Goal: Transaction & Acquisition: Download file/media

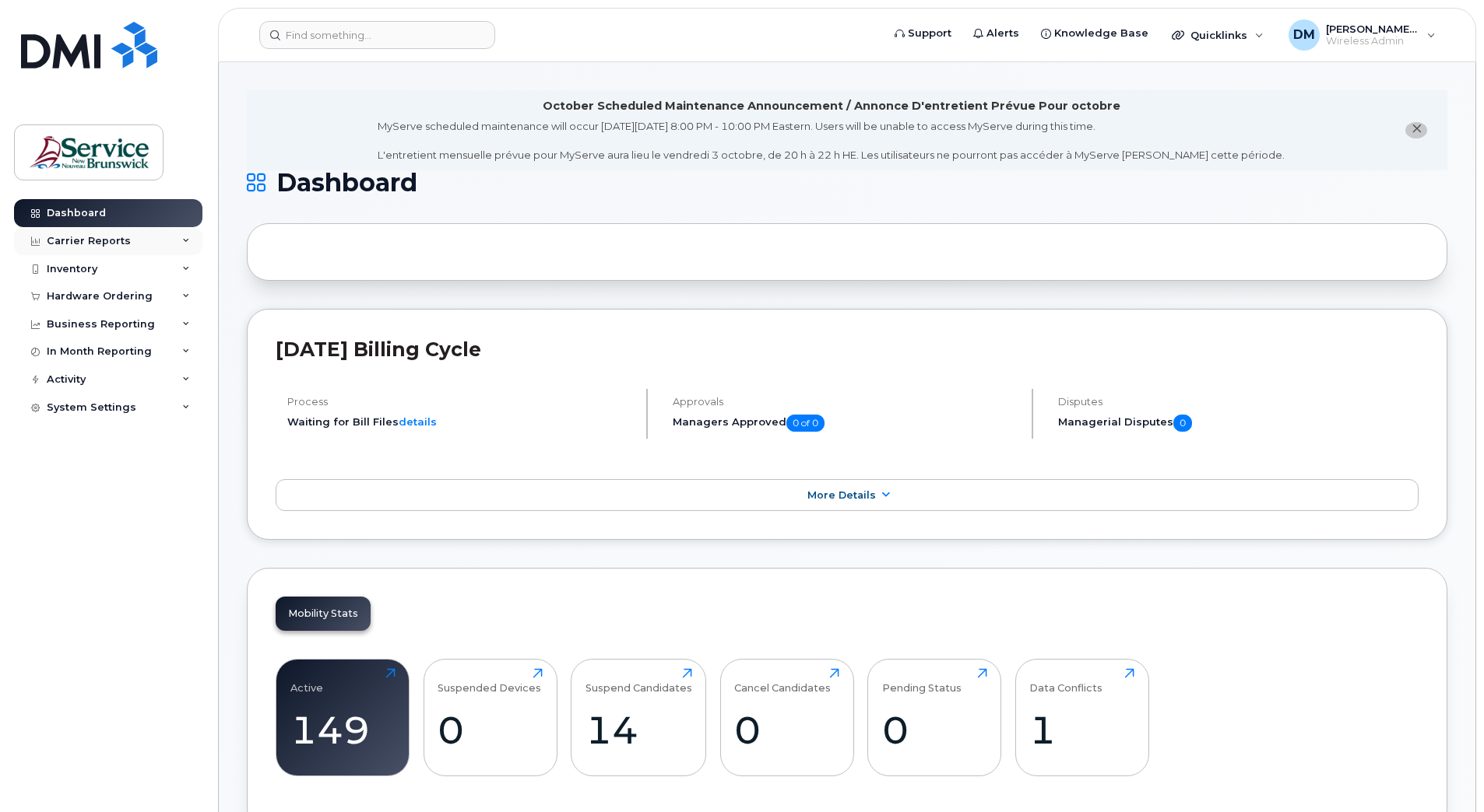
click at [177, 240] on div "Carrier Reports" at bounding box center [107, 241] width 188 height 28
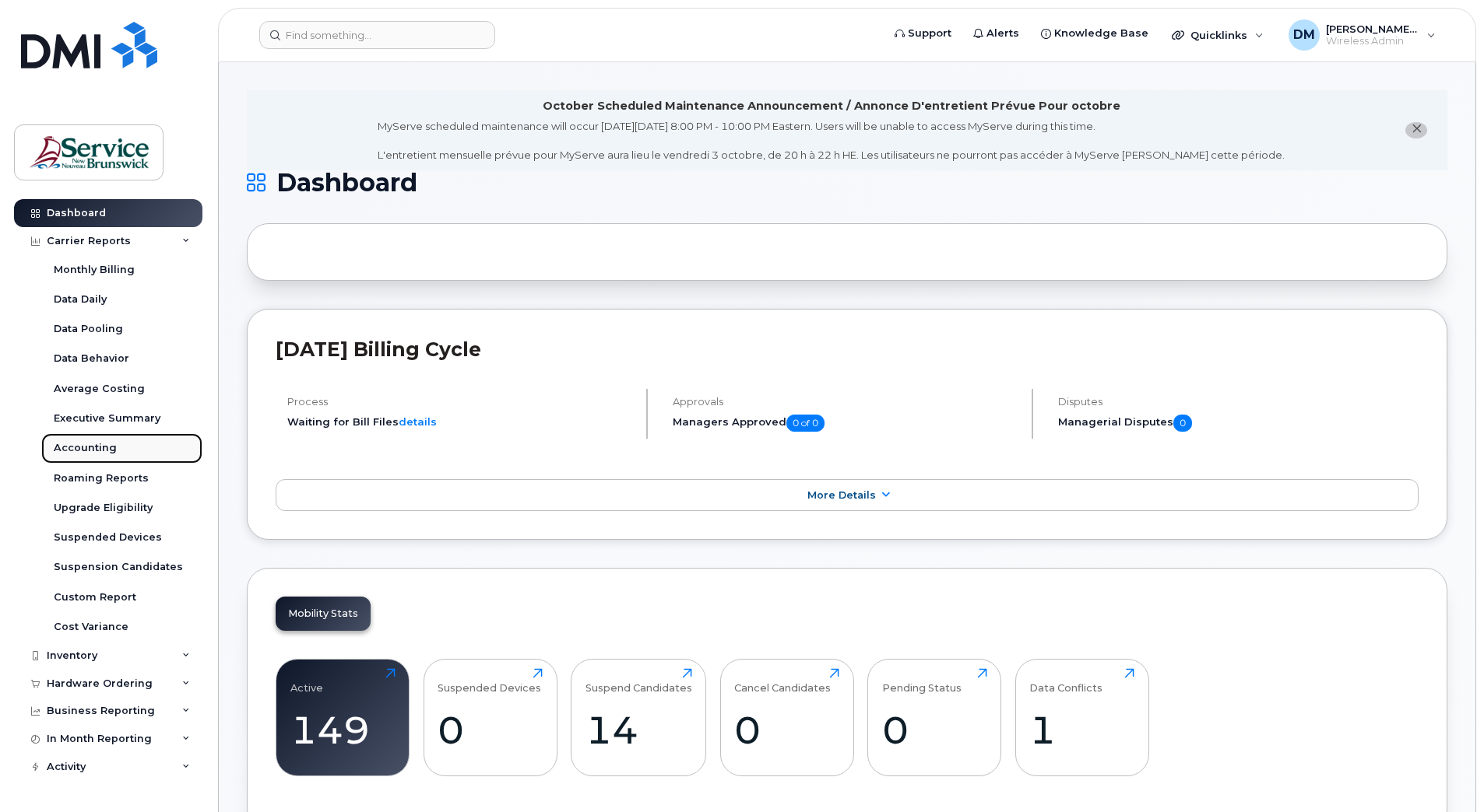
click at [101, 447] on div "Accounting" at bounding box center [86, 448] width 63 height 14
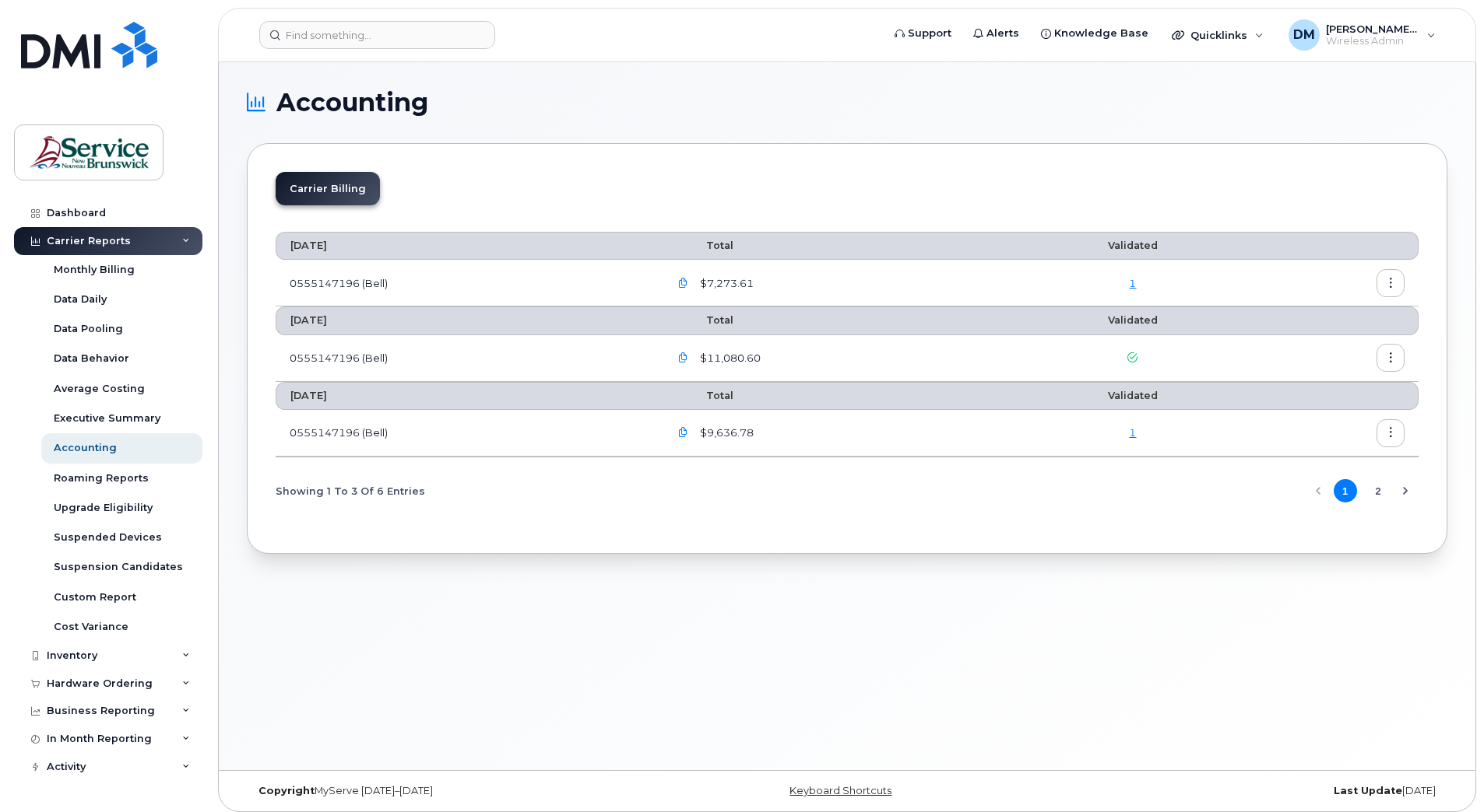
click at [1374, 496] on button "2" at bounding box center [1378, 491] width 24 height 24
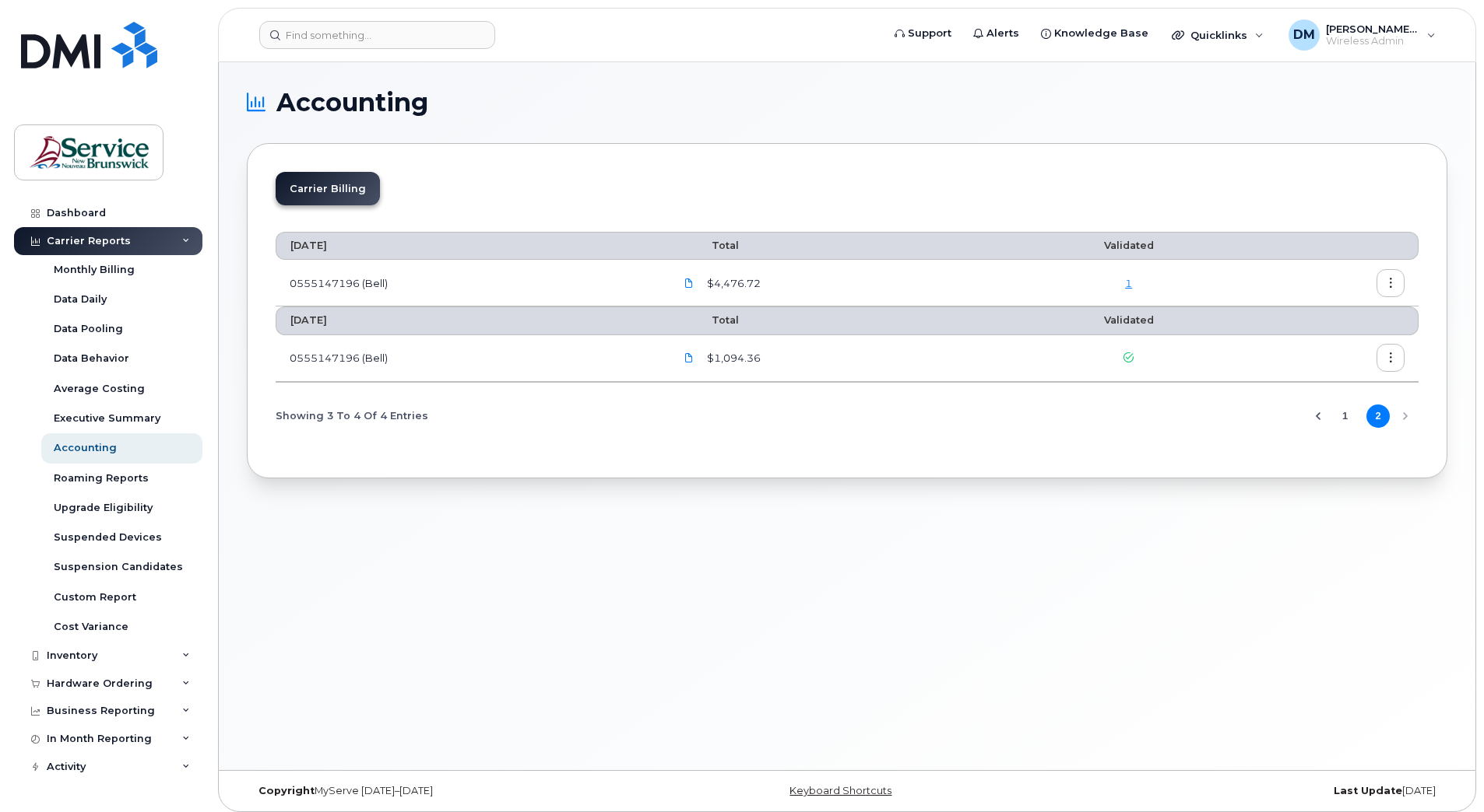
click at [1348, 419] on button "1" at bounding box center [1345, 416] width 24 height 24
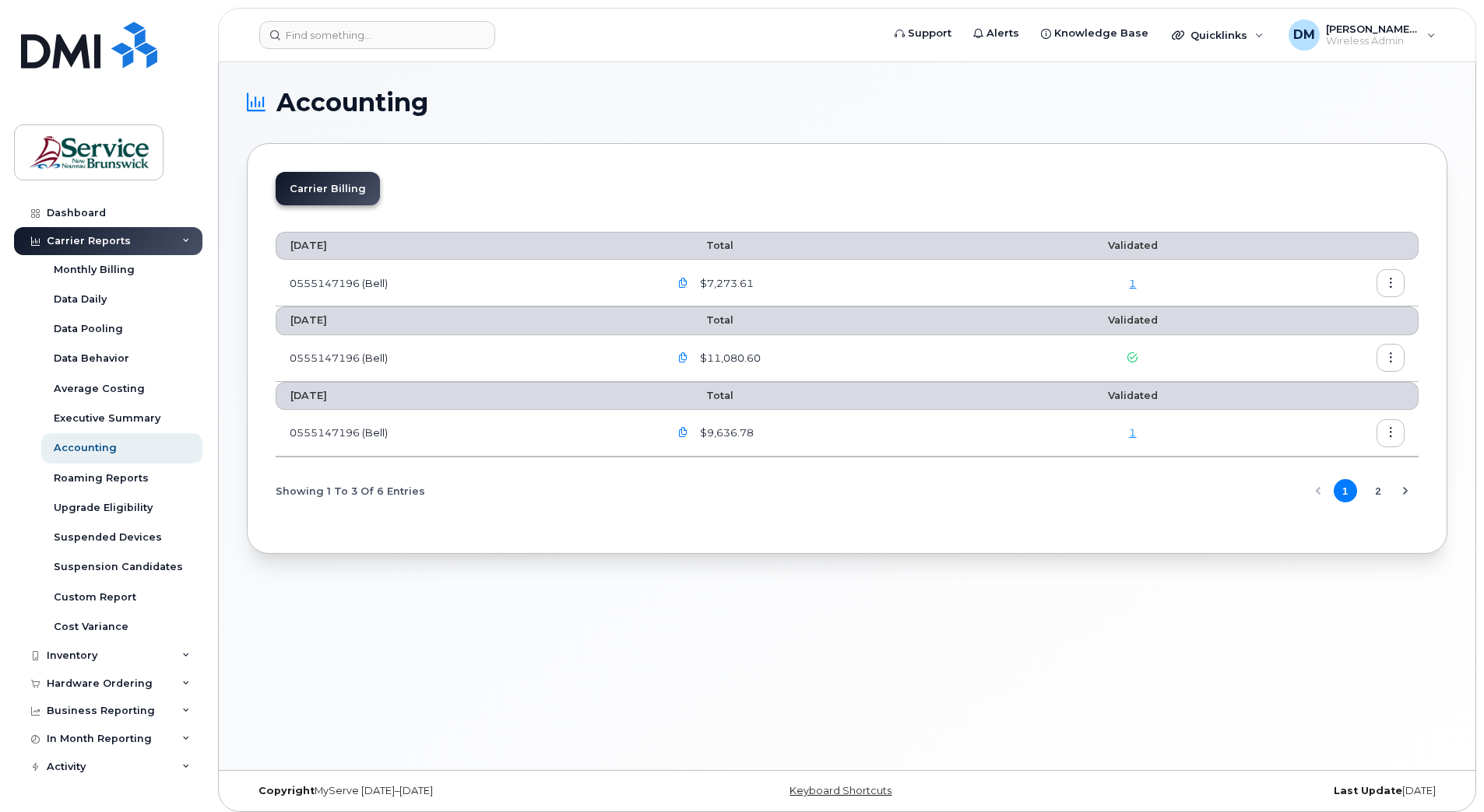
click at [1371, 496] on button "2" at bounding box center [1378, 491] width 24 height 24
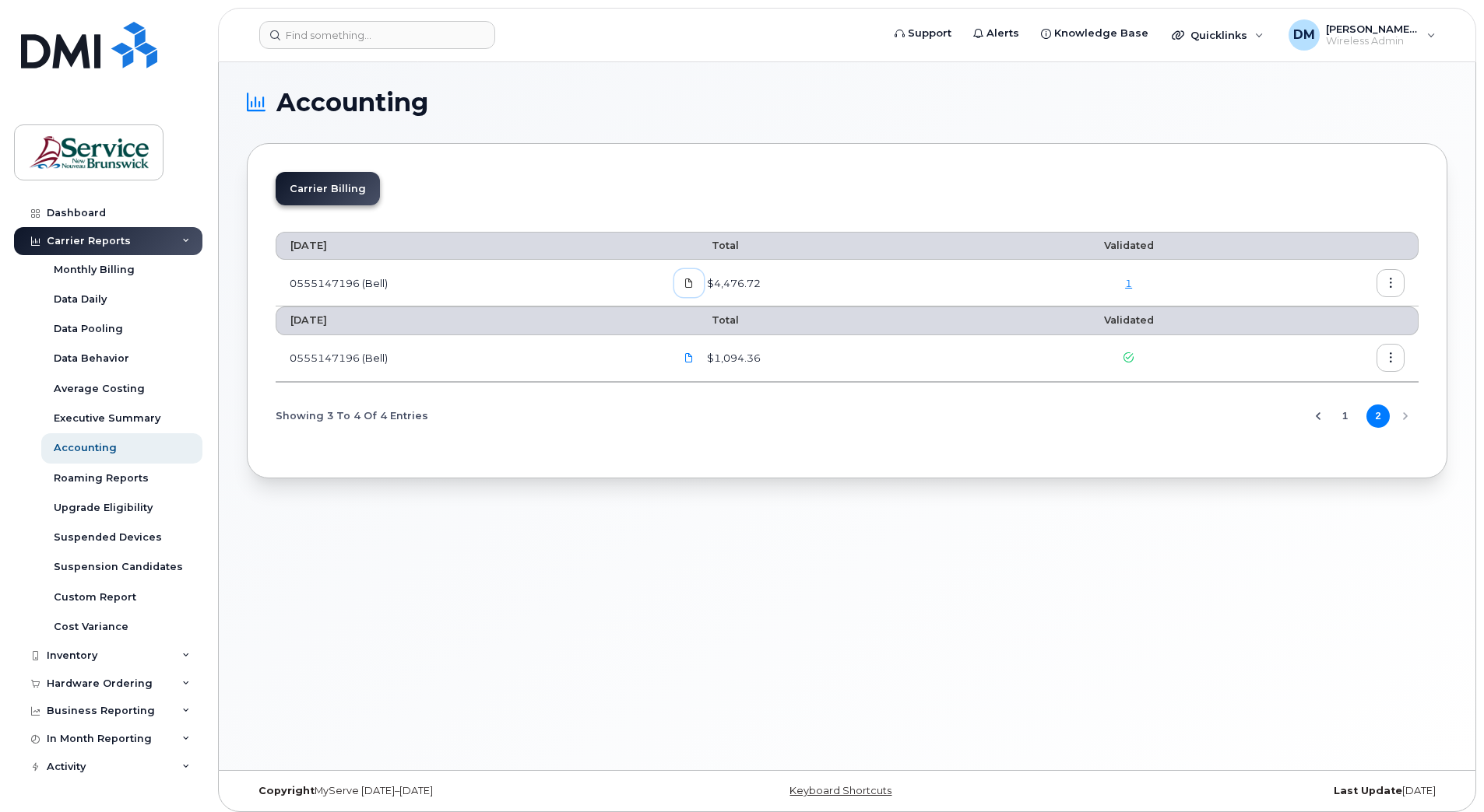
click at [691, 283] on icon at bounding box center [688, 282] width 9 height 9
click at [1344, 420] on button "1" at bounding box center [1345, 416] width 24 height 24
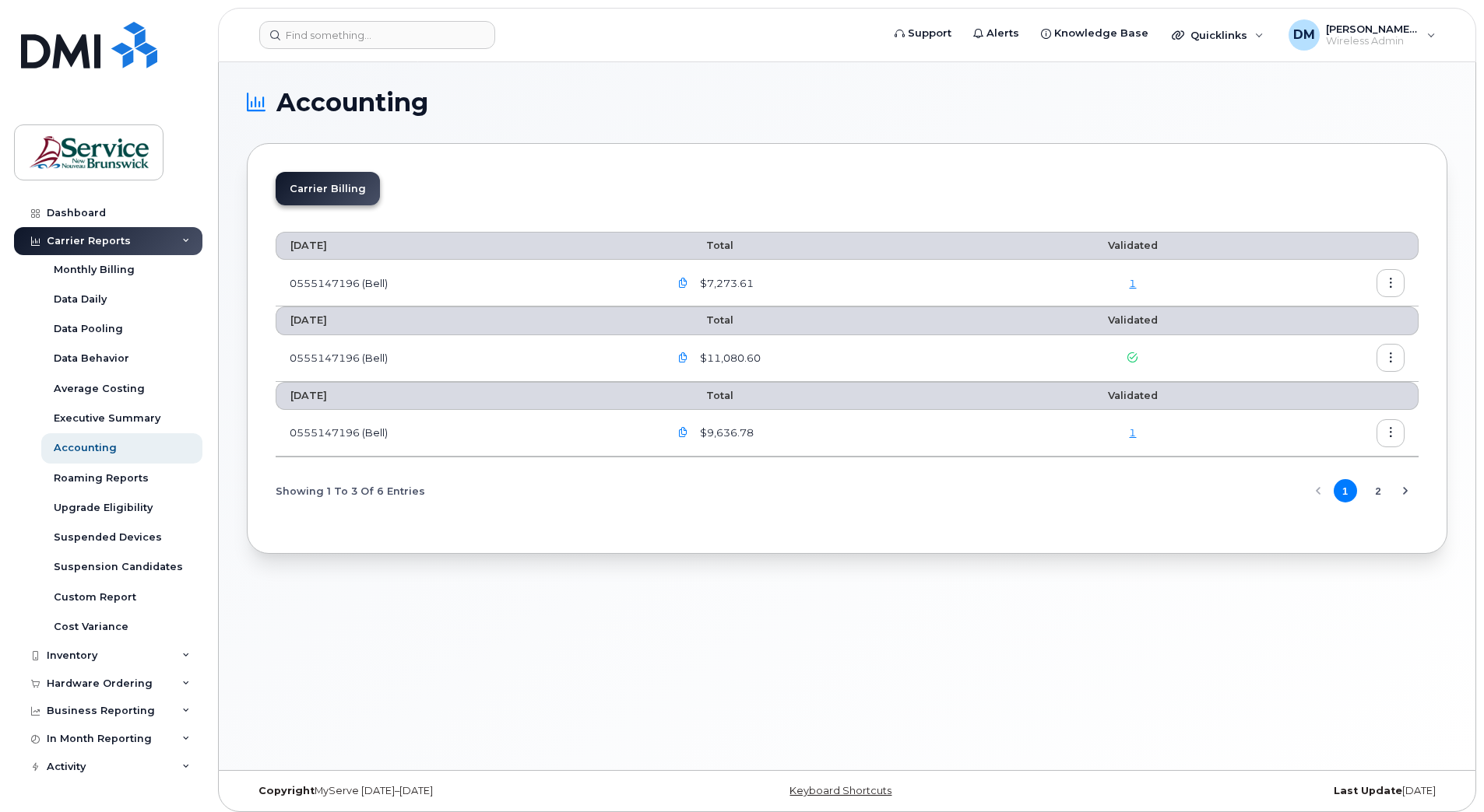
click at [686, 357] on icon "button" at bounding box center [683, 358] width 10 height 10
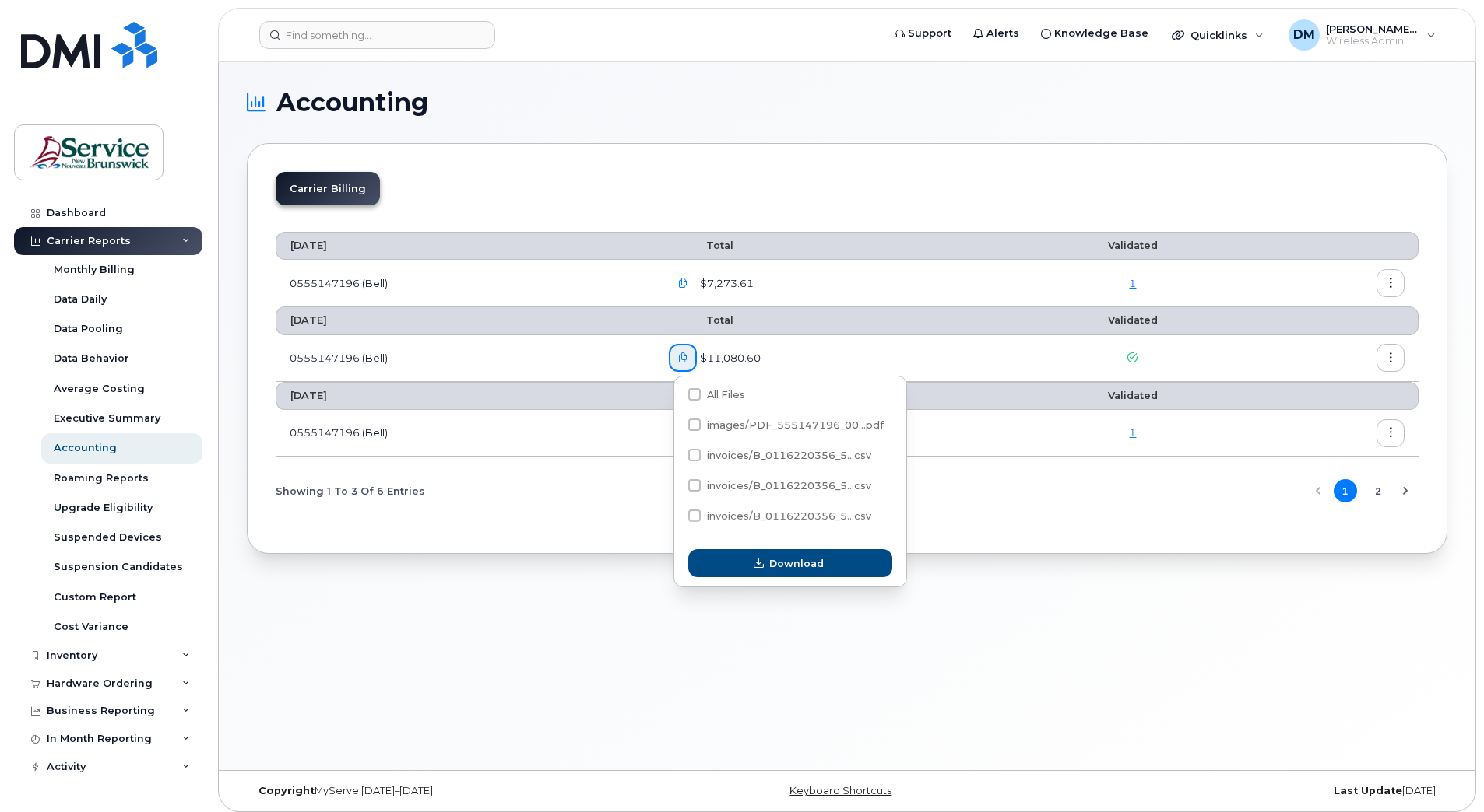
click at [1380, 491] on button "2" at bounding box center [1378, 491] width 24 height 24
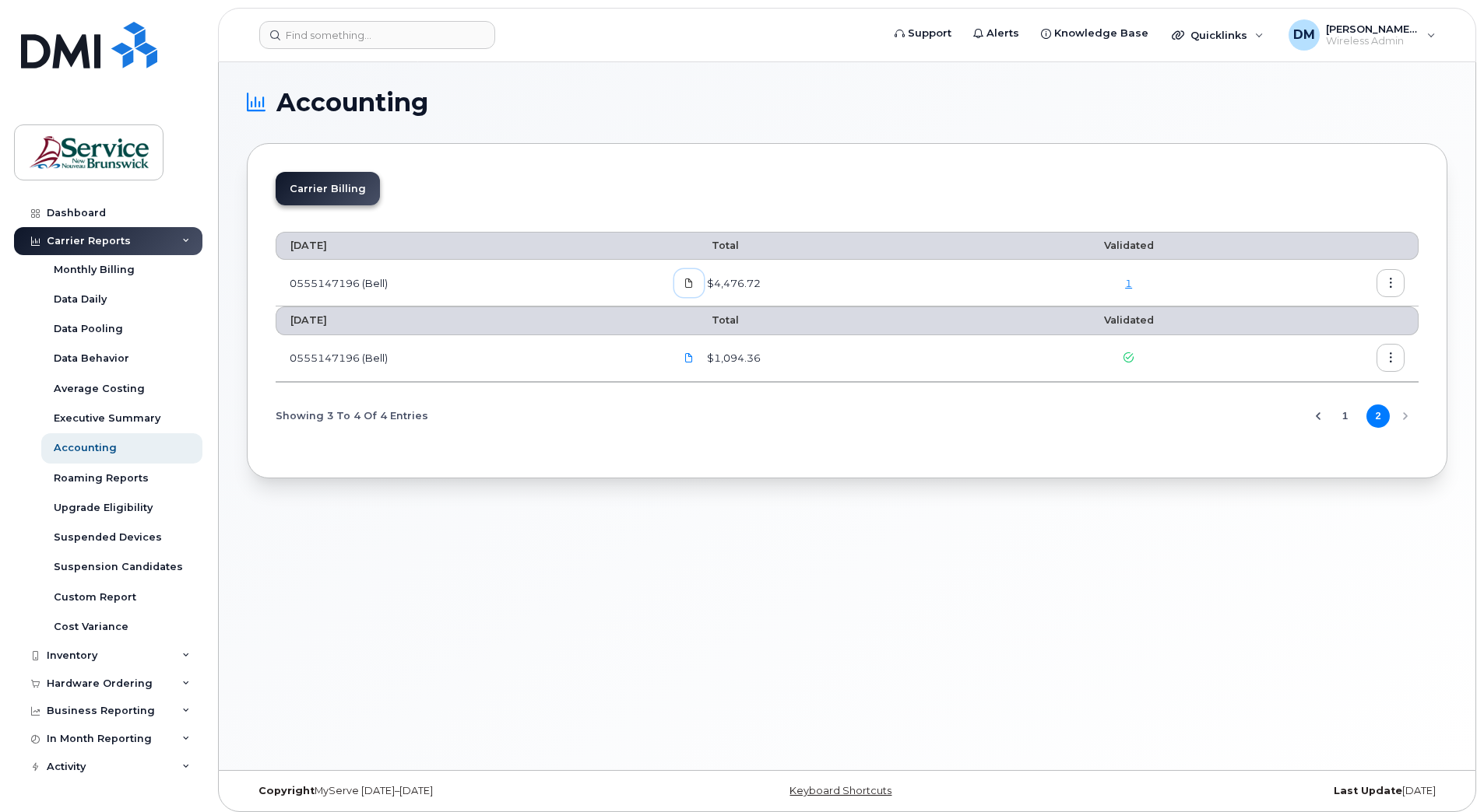
click at [693, 284] on icon at bounding box center [688, 282] width 9 height 9
click at [756, 89] on div "Accounting Carrier Billing [DATE] Total Validated 0555147196 (Bell) $4,476.72 […" at bounding box center [847, 415] width 1257 height 708
click at [1338, 414] on button "1" at bounding box center [1345, 416] width 24 height 24
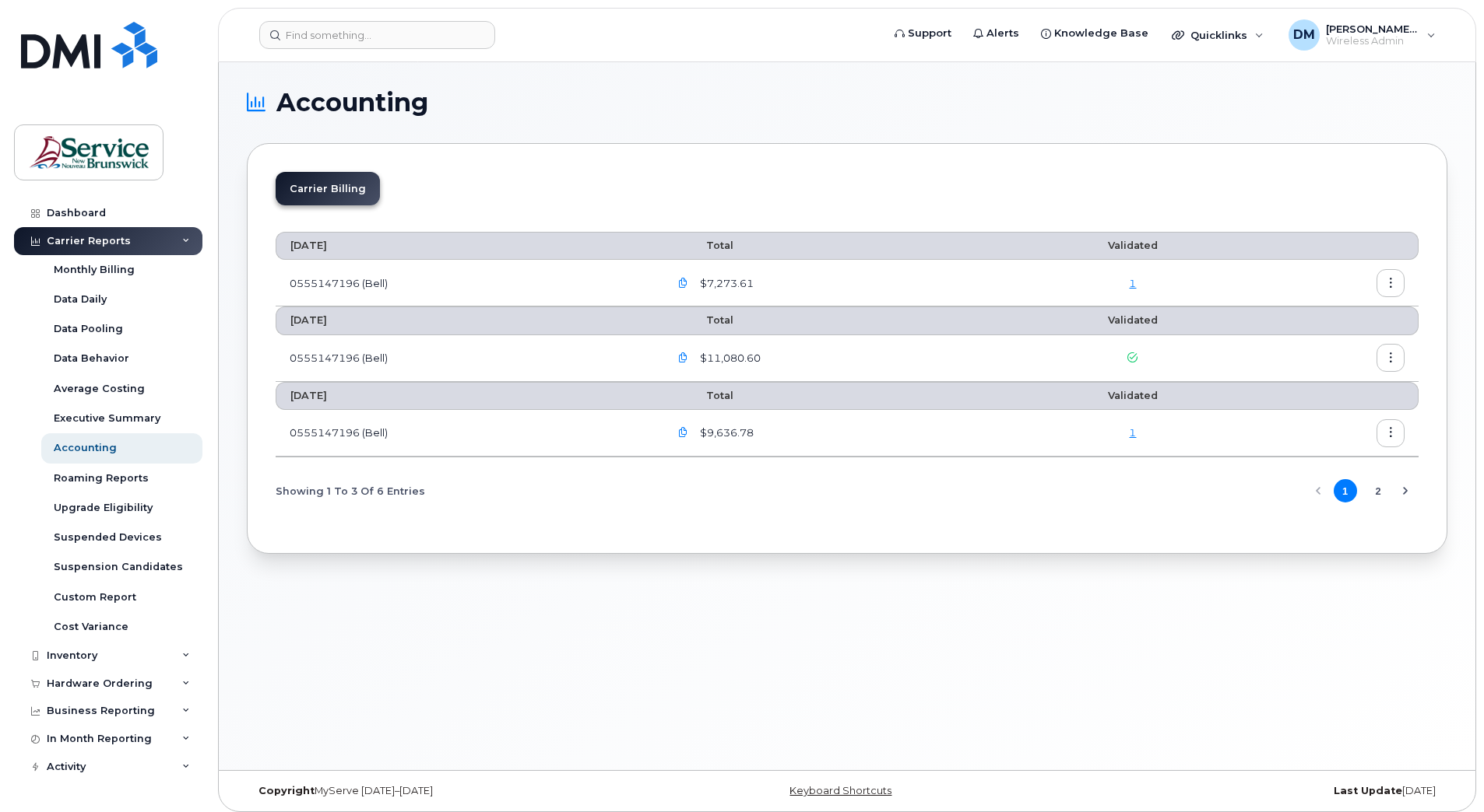
click at [686, 354] on icon "button" at bounding box center [683, 358] width 10 height 10
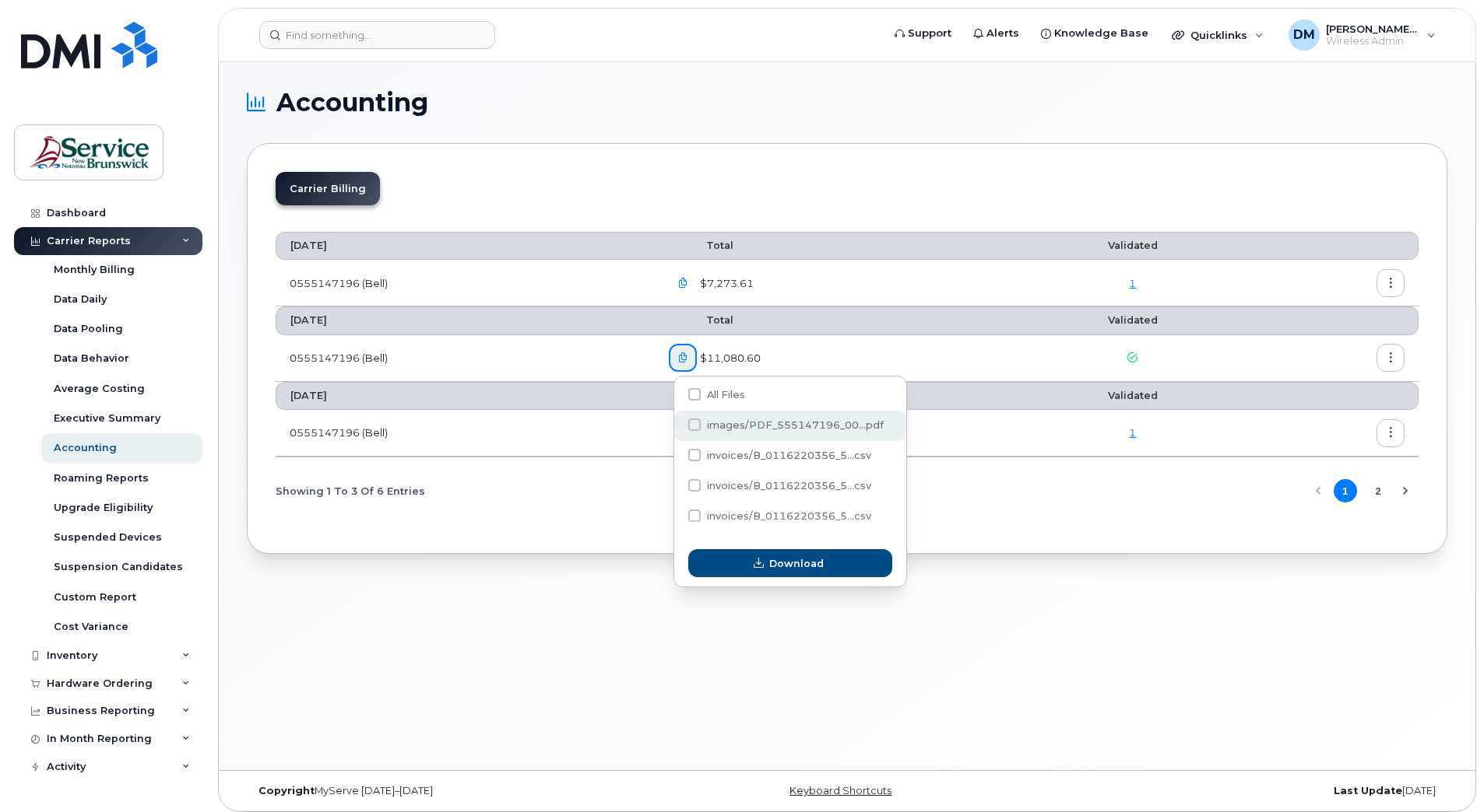
click at [693, 425] on span at bounding box center [694, 424] width 13 height 13
click at [677, 425] on input "images/PDF_555147196_00...pdf" at bounding box center [674, 425] width 8 height 8
checkbox input "true"
click at [815, 568] on span "Download" at bounding box center [796, 563] width 54 height 15
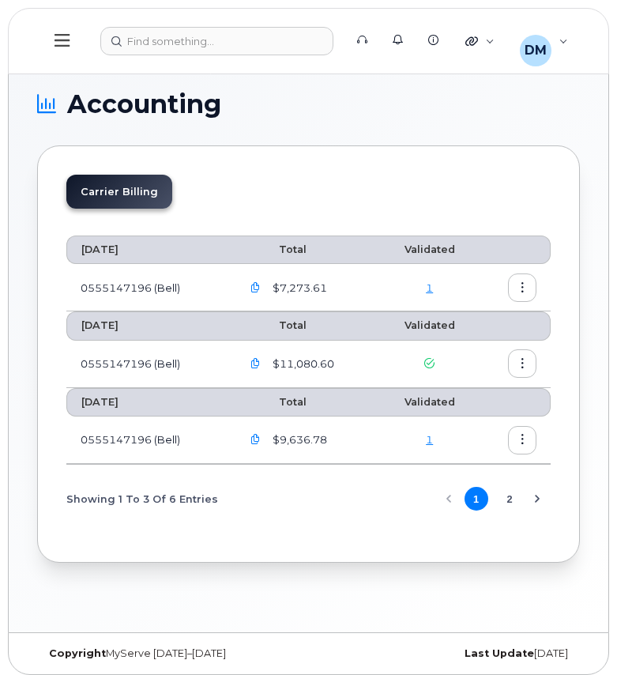
click at [256, 441] on icon "button" at bounding box center [256, 440] width 10 height 10
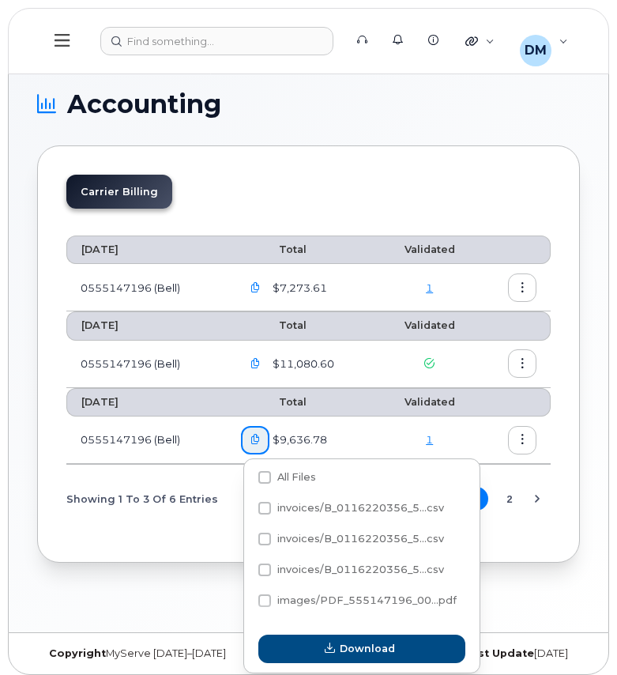
click at [194, 463] on td "0555147196 (Bell)" at bounding box center [146, 440] width 160 height 47
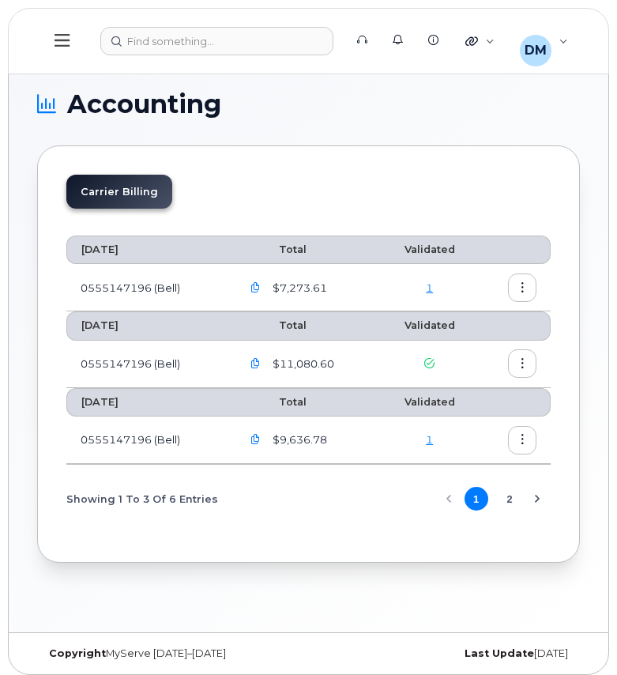
click at [259, 436] on icon "button" at bounding box center [256, 440] width 10 height 10
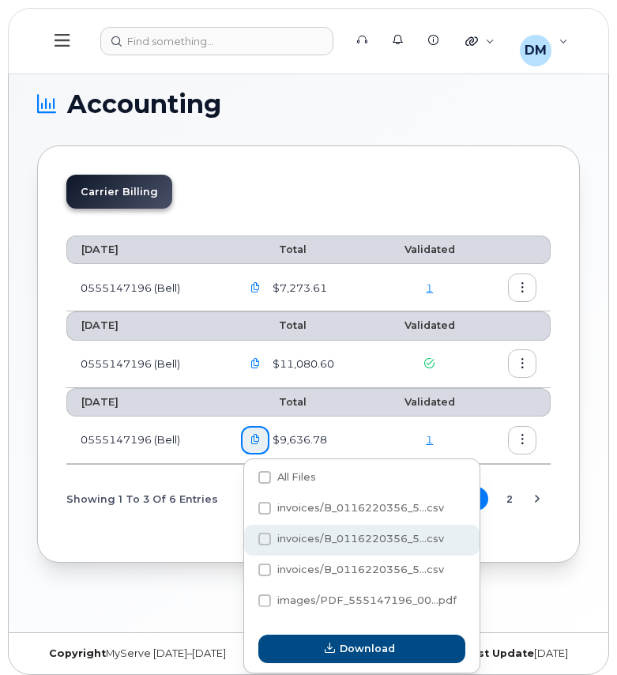
click at [262, 539] on span at bounding box center [265, 539] width 13 height 13
click at [247, 539] on input "invoices/B_0116220356_5...csv" at bounding box center [244, 540] width 8 height 8
checkbox input "true"
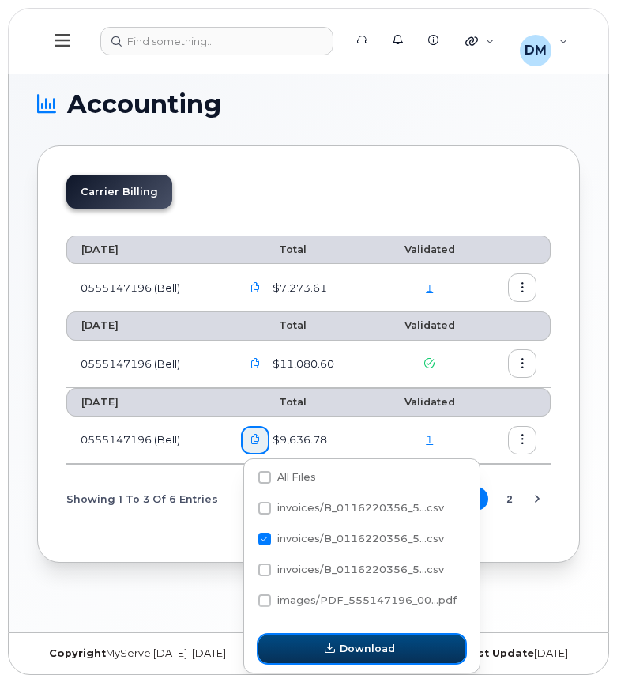
click at [331, 644] on icon "button" at bounding box center [330, 649] width 10 height 10
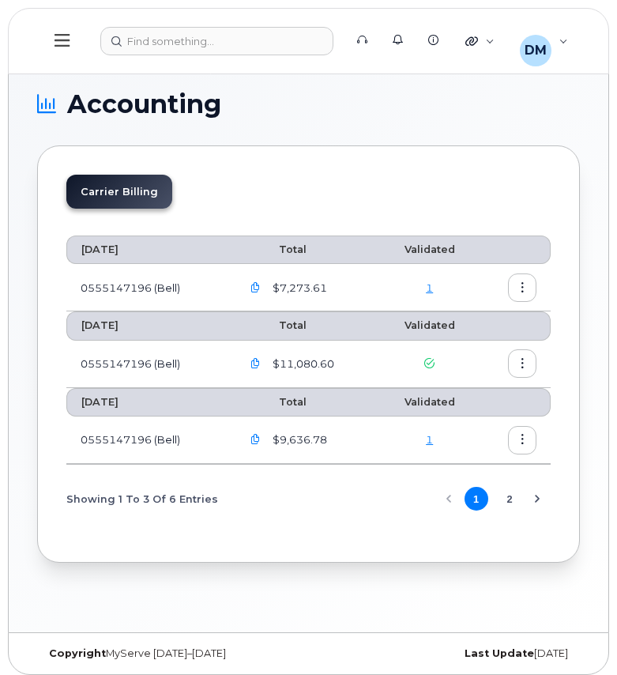
click at [260, 441] on icon "button" at bounding box center [256, 440] width 10 height 10
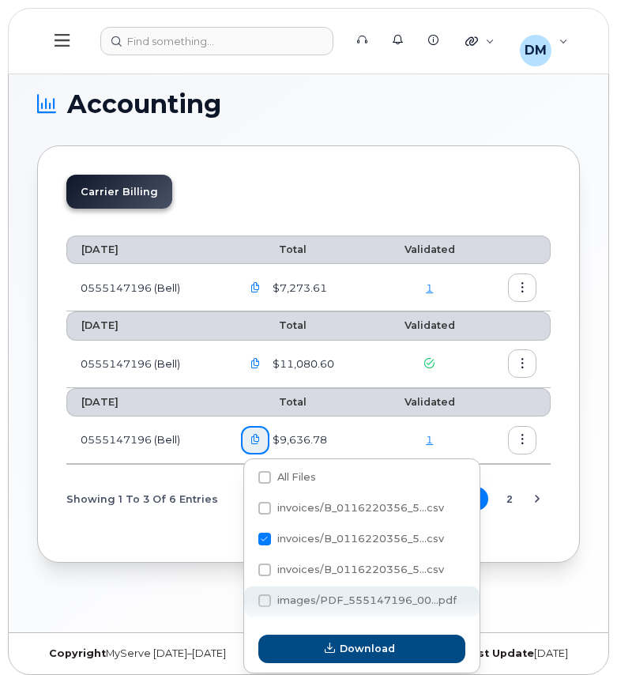
click at [270, 605] on span at bounding box center [265, 600] width 13 height 13
click at [247, 605] on input "images/PDF_555147196_00...pdf" at bounding box center [244, 602] width 8 height 8
checkbox input "true"
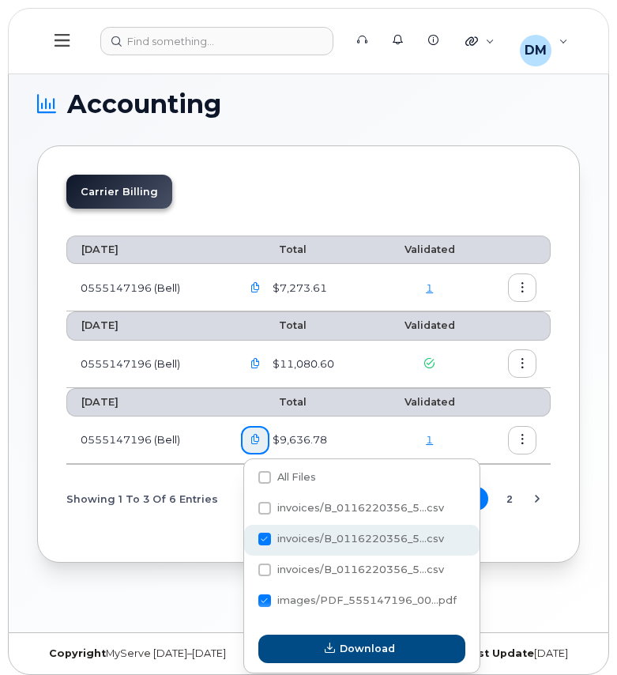
click at [270, 541] on span at bounding box center [265, 539] width 13 height 13
click at [247, 541] on input "invoices/B_0116220356_5...csv" at bounding box center [244, 540] width 8 height 8
checkbox input "false"
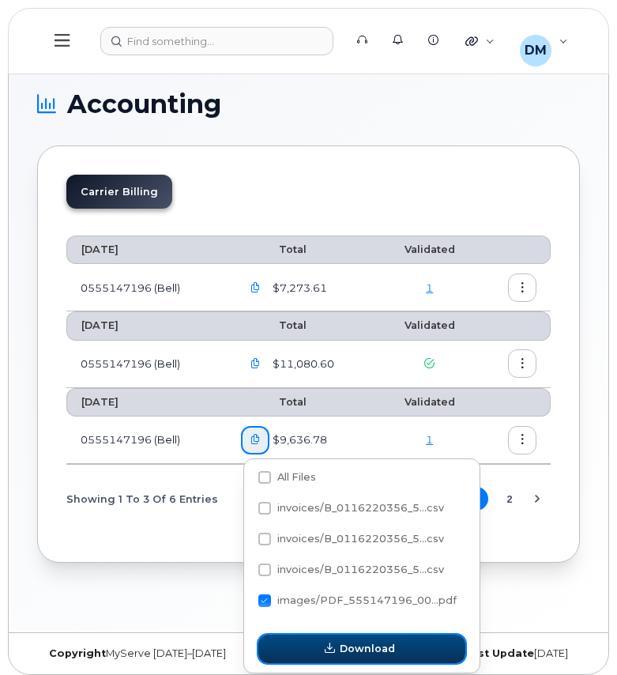
click at [332, 651] on icon "button" at bounding box center [330, 649] width 10 height 10
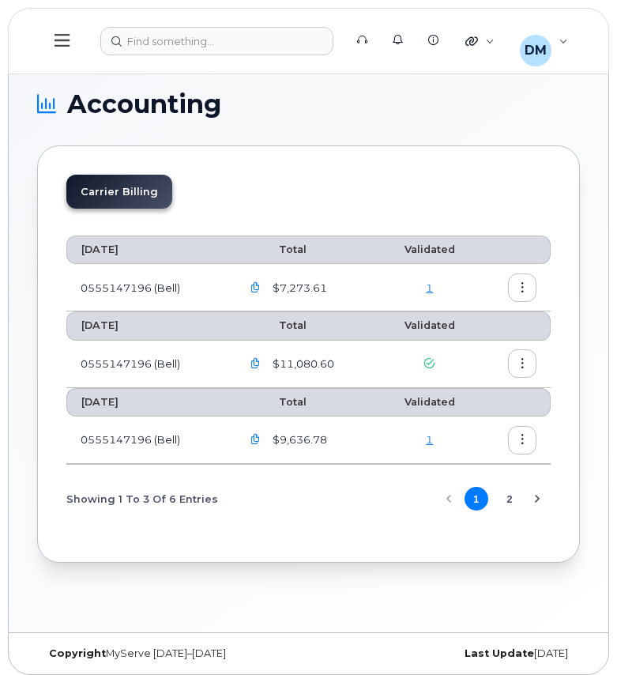
click at [514, 497] on button "2" at bounding box center [510, 499] width 24 height 24
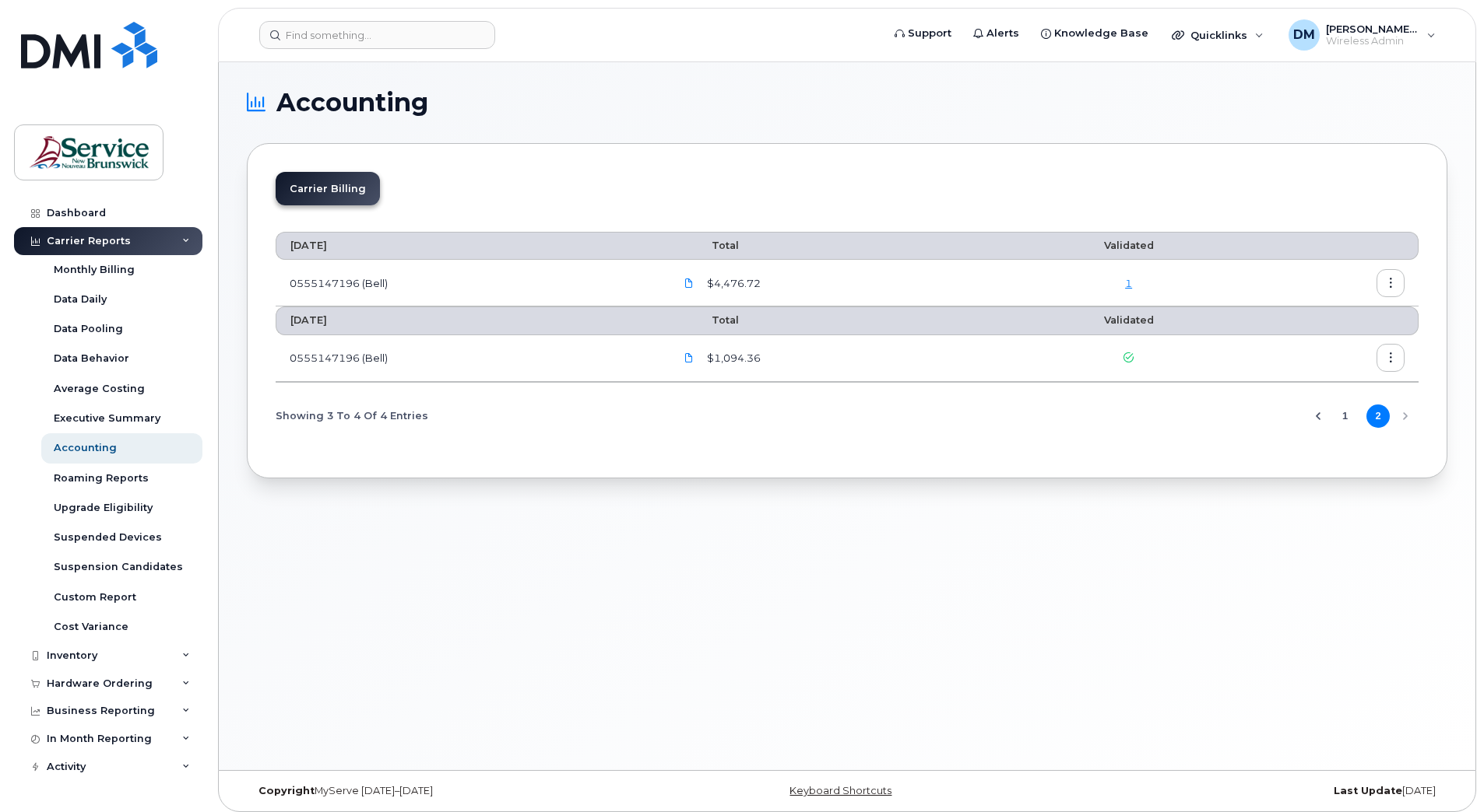
click at [1348, 416] on button "1" at bounding box center [1345, 416] width 24 height 24
